Goal: Go to known website: Access a specific website the user already knows

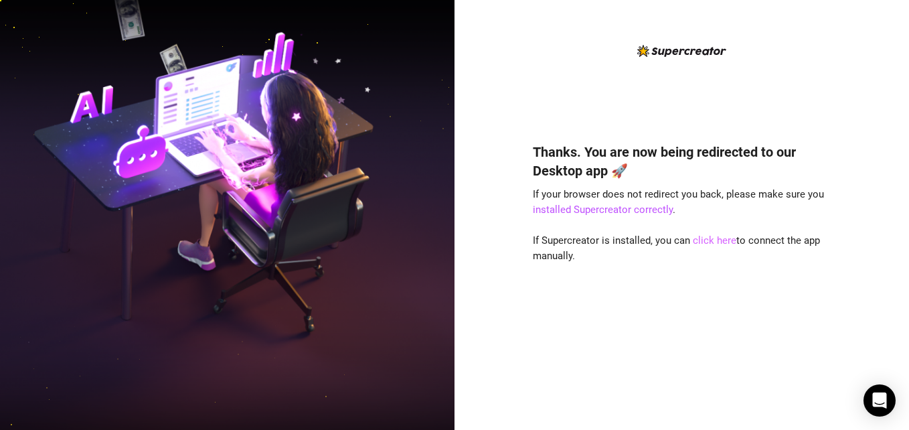
click at [707, 242] on link "click here" at bounding box center [715, 240] width 44 height 12
